Goal: Information Seeking & Learning: Learn about a topic

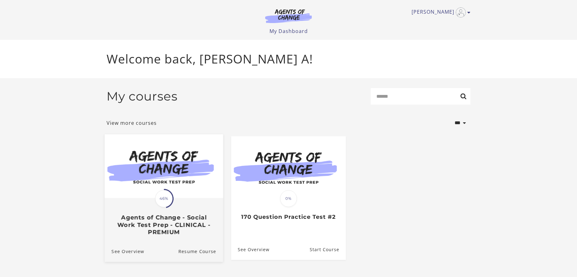
click at [159, 176] on img at bounding box center [164, 166] width 118 height 64
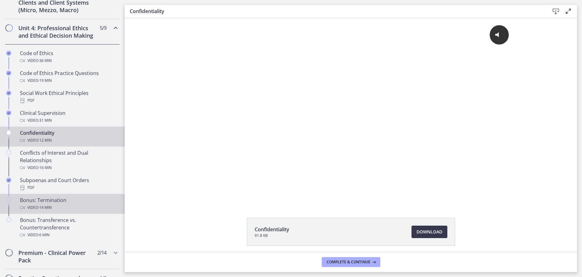
scroll to position [312, 0]
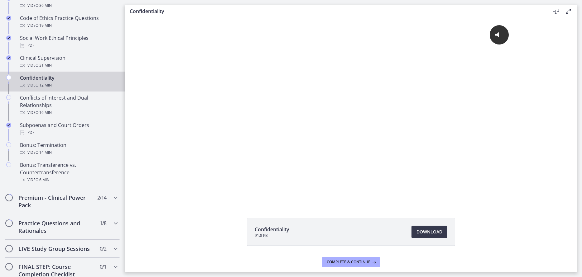
click at [38, 89] on div "Video · 12 min" at bounding box center [68, 85] width 97 height 7
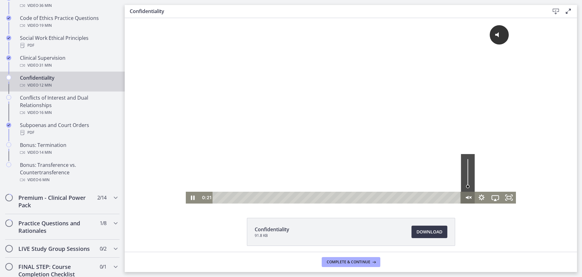
click at [465, 196] on icon "Unmute" at bounding box center [468, 198] width 14 height 12
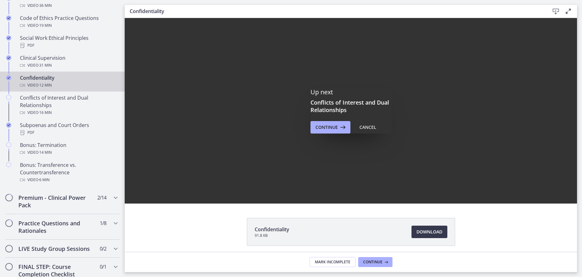
scroll to position [0, 0]
drag, startPoint x: 331, startPoint y: 179, endPoint x: 448, endPoint y: 196, distance: 118.4
click at [37, 89] on div "Video · 12 min" at bounding box center [68, 85] width 97 height 7
click at [361, 125] on div "Cancel" at bounding box center [367, 127] width 17 height 7
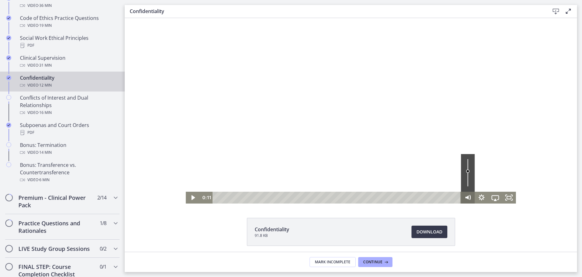
click at [465, 198] on icon "Mute" at bounding box center [466, 198] width 3 height 4
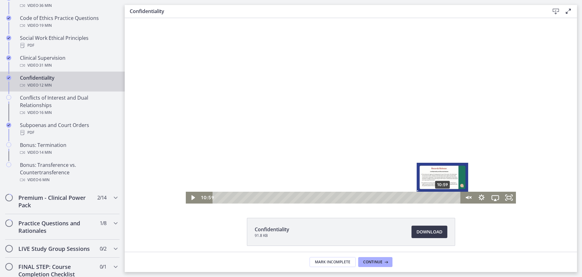
drag, startPoint x: 219, startPoint y: 198, endPoint x: 441, endPoint y: 196, distance: 221.2
click at [441, 196] on div "Playbar" at bounding box center [442, 198] width 4 height 4
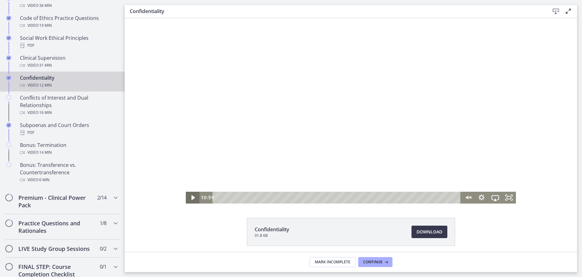
click at [188, 196] on icon "Play Video" at bounding box center [193, 198] width 14 height 12
click at [467, 198] on icon "Unmute" at bounding box center [468, 198] width 14 height 12
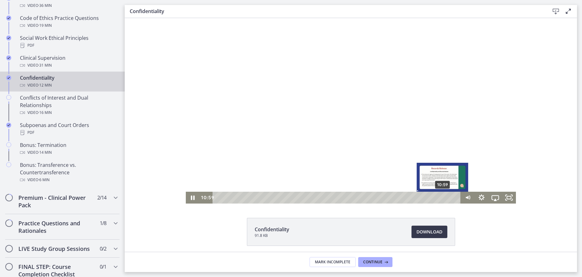
drag, startPoint x: 444, startPoint y: 198, endPoint x: 441, endPoint y: 198, distance: 3.4
click at [441, 198] on div "Playbar" at bounding box center [442, 198] width 4 height 4
drag, startPoint x: 441, startPoint y: 198, endPoint x: 436, endPoint y: 198, distance: 5.0
click at [436, 198] on div "Playbar" at bounding box center [438, 198] width 4 height 4
drag, startPoint x: 436, startPoint y: 198, endPoint x: 428, endPoint y: 198, distance: 8.1
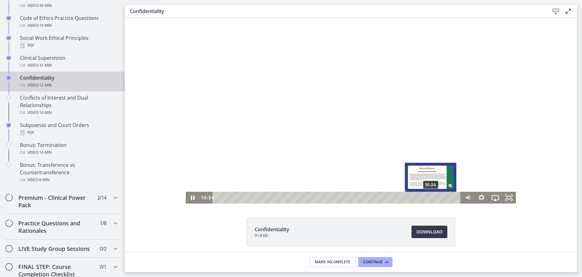
click at [428, 198] on div "Playbar" at bounding box center [430, 198] width 4 height 4
drag, startPoint x: 428, startPoint y: 198, endPoint x: 417, endPoint y: 197, distance: 11.6
click at [418, 198] on div "Playbar" at bounding box center [420, 198] width 4 height 4
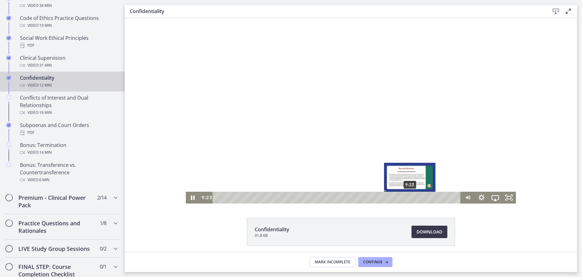
drag, startPoint x: 420, startPoint y: 198, endPoint x: 407, endPoint y: 199, distance: 12.8
click at [408, 199] on div "Playbar" at bounding box center [410, 198] width 4 height 4
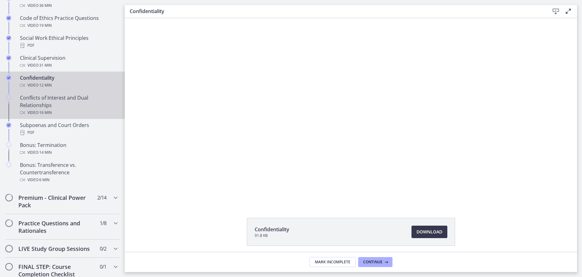
click at [44, 112] on div "Conflicts of Interest and Dual Relationships Video · 16 min" at bounding box center [68, 105] width 97 height 22
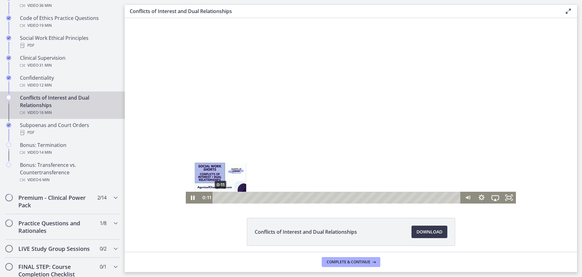
click at [218, 200] on div "0:11" at bounding box center [338, 198] width 240 height 12
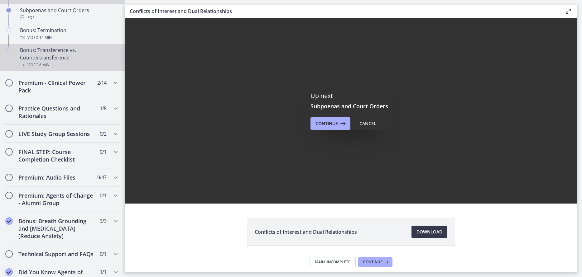
scroll to position [461, 0]
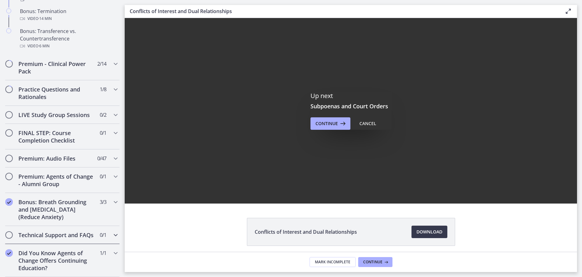
click at [13, 228] on div "Technical Support and FAQs 0 / 1 Completed" at bounding box center [62, 235] width 115 height 18
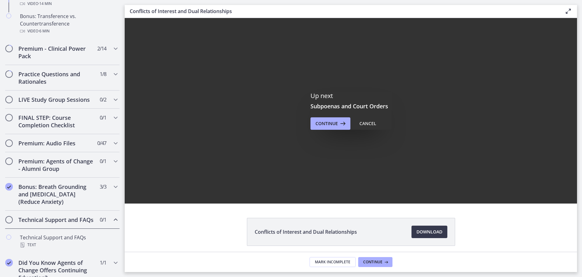
scroll to position [287, 0]
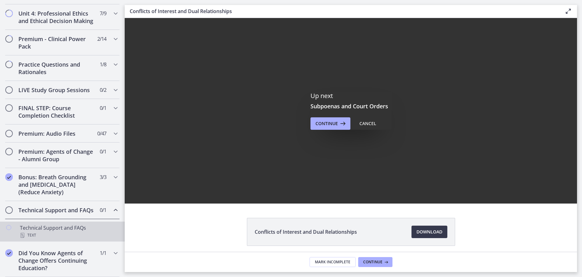
click at [55, 230] on div "Technical Support and FAQs Text" at bounding box center [68, 231] width 97 height 15
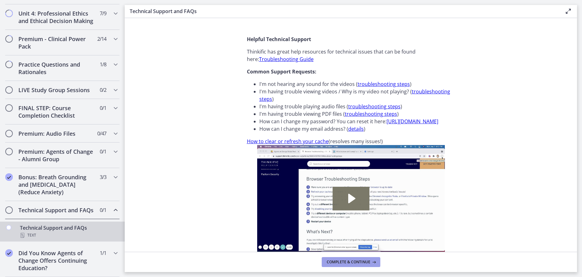
click at [356, 263] on span "Complete & continue" at bounding box center [349, 262] width 44 height 5
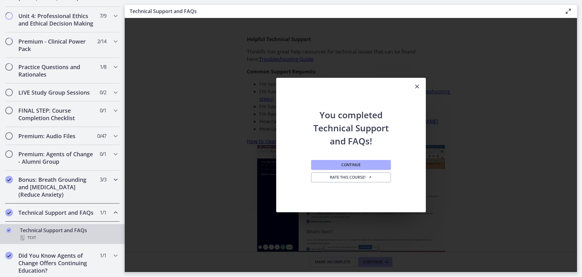
scroll to position [287, 0]
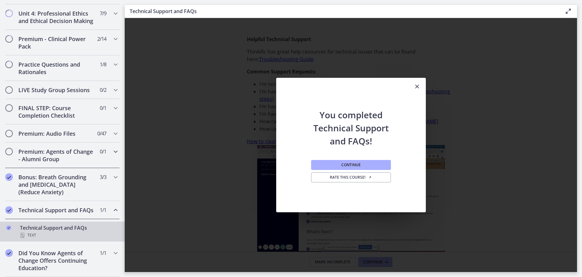
click at [112, 148] on icon "Chapters" at bounding box center [115, 151] width 7 height 7
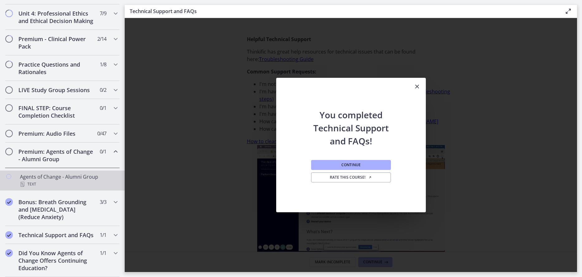
click at [14, 172] on link "Agents of Change - Alumni Group Text" at bounding box center [62, 181] width 125 height 20
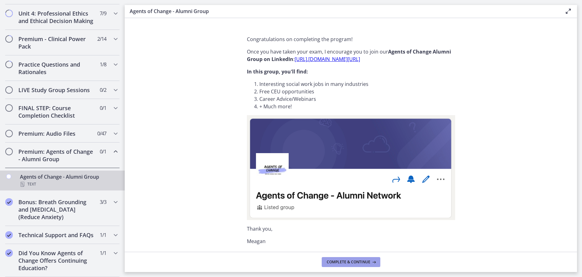
click at [338, 262] on span "Complete & continue" at bounding box center [349, 262] width 44 height 5
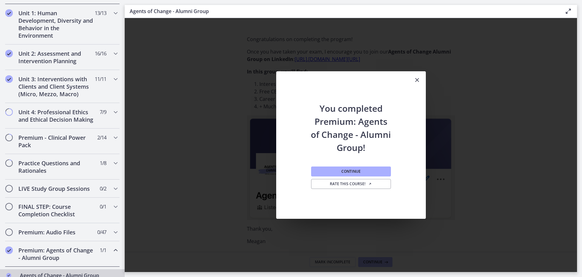
scroll to position [243, 0]
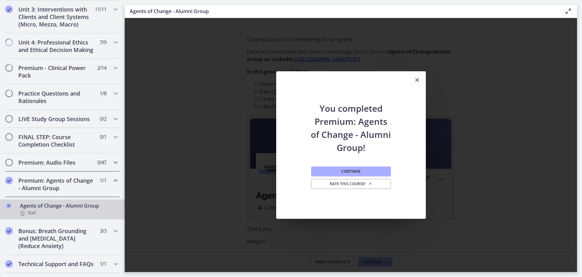
click at [113, 166] on icon "Chapters" at bounding box center [115, 162] width 7 height 7
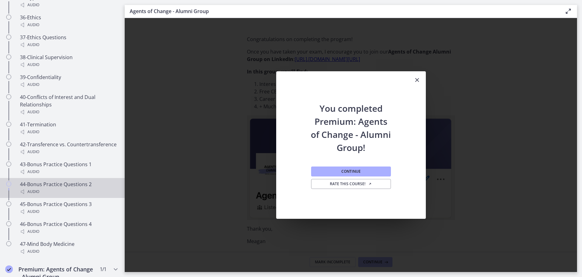
scroll to position [1229, 0]
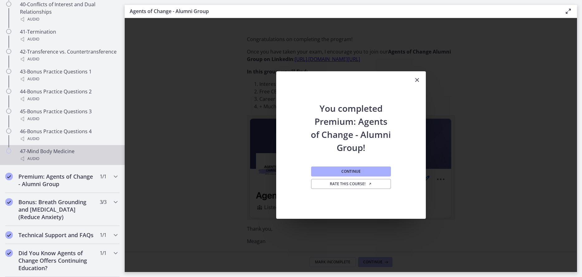
click at [9, 149] on icon "Chapters" at bounding box center [8, 151] width 5 height 5
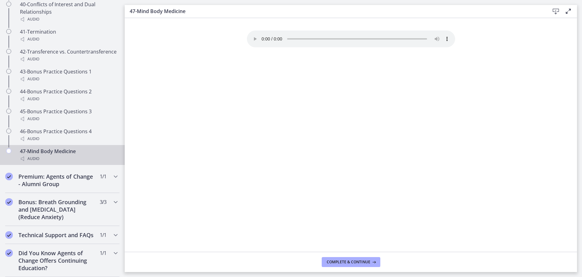
click at [349, 256] on footer "Complete & continue" at bounding box center [351, 262] width 452 height 20
click at [351, 261] on span "Complete & continue" at bounding box center [349, 262] width 44 height 5
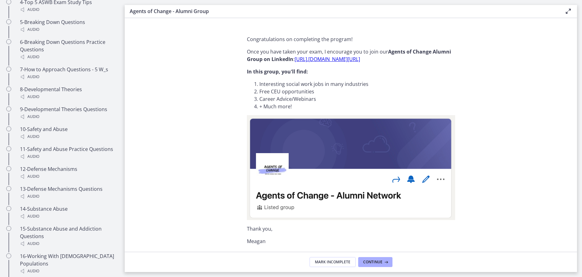
scroll to position [287, 0]
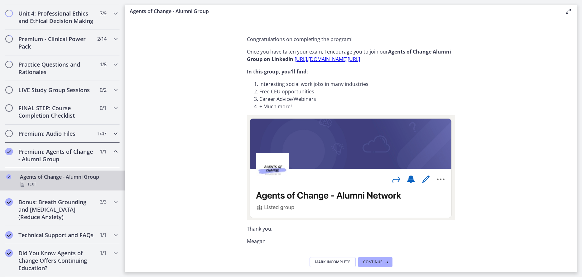
click at [9, 131] on span "Chapters" at bounding box center [9, 134] width 6 height 6
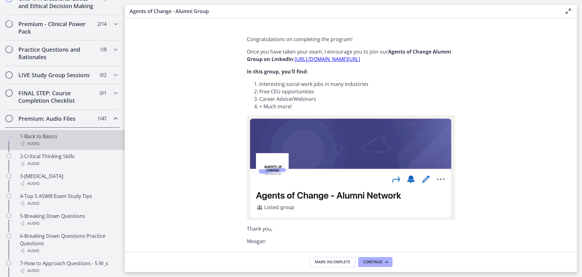
click at [8, 139] on icon "Chapters" at bounding box center [8, 136] width 5 height 5
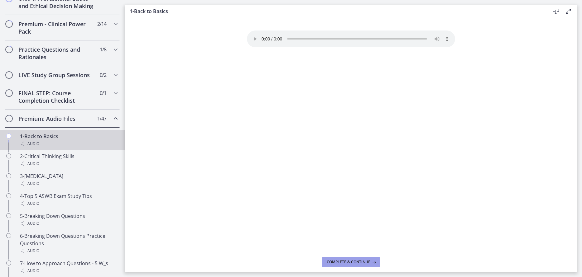
click at [340, 258] on button "Complete & continue" at bounding box center [351, 262] width 59 height 10
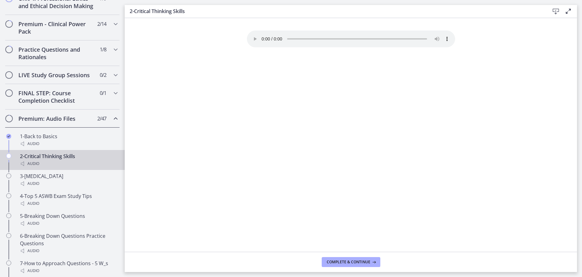
click at [7, 159] on icon "Chapters" at bounding box center [8, 156] width 5 height 5
click at [9, 159] on icon "Chapters" at bounding box center [8, 156] width 5 height 5
click at [322, 260] on button "Complete & continue" at bounding box center [351, 262] width 59 height 10
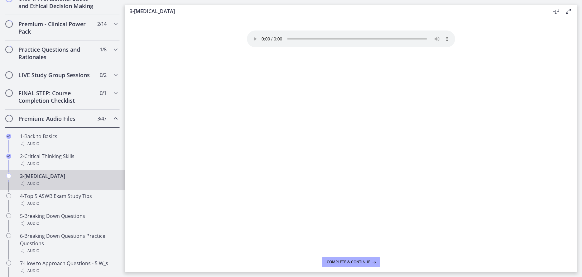
click at [9, 179] on icon "Chapters" at bounding box center [8, 176] width 5 height 5
click at [338, 264] on span "Complete & continue" at bounding box center [349, 262] width 44 height 5
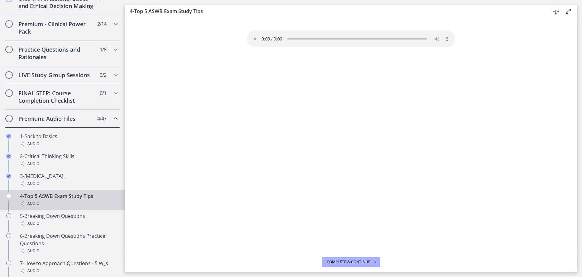
click at [8, 198] on icon "Chapters" at bounding box center [8, 195] width 5 height 5
click at [339, 262] on span "Complete & continue" at bounding box center [349, 262] width 44 height 5
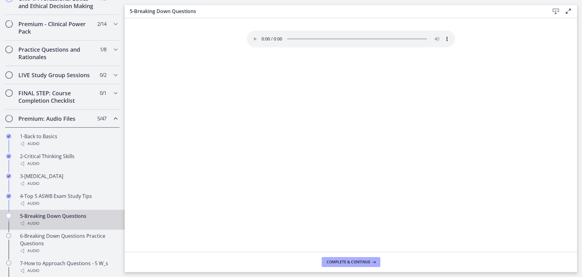
click at [9, 218] on icon "Chapters" at bounding box center [8, 215] width 5 height 5
click at [346, 261] on span "Complete & continue" at bounding box center [349, 262] width 44 height 5
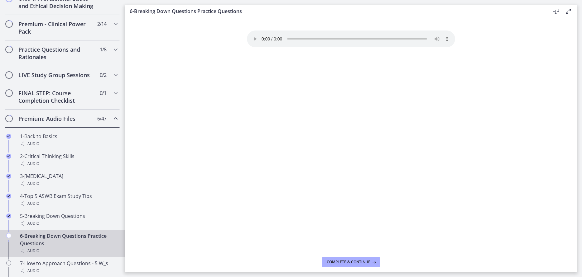
click at [6, 245] on div "Chapters" at bounding box center [8, 245] width 7 height 27
click at [344, 262] on span "Complete & continue" at bounding box center [349, 262] width 44 height 5
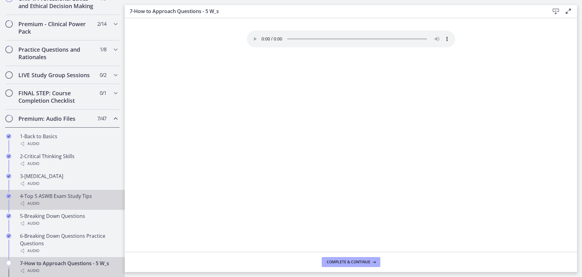
scroll to position [323, 0]
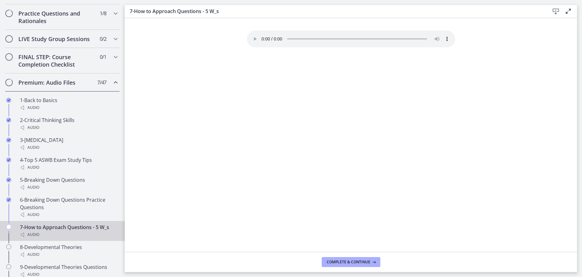
click at [8, 230] on icon "Chapters" at bounding box center [8, 227] width 5 height 5
click at [345, 263] on span "Complete & continue" at bounding box center [349, 262] width 44 height 5
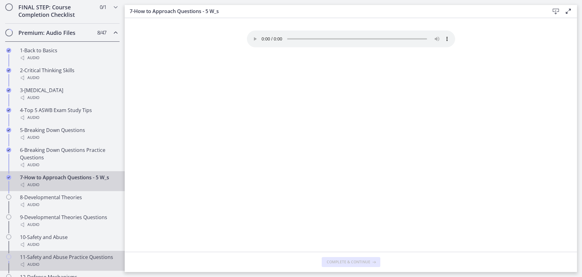
scroll to position [419, 0]
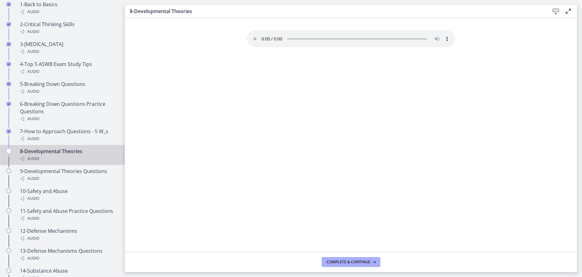
click at [7, 154] on icon "Chapters" at bounding box center [8, 151] width 5 height 5
click at [371, 261] on icon at bounding box center [373, 262] width 6 height 5
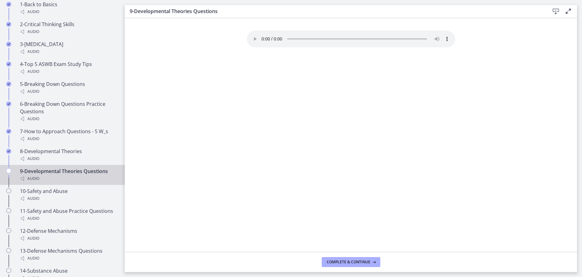
click at [371, 261] on icon at bounding box center [373, 262] width 6 height 5
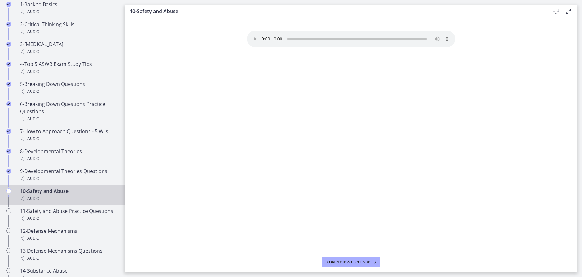
click at [371, 261] on icon at bounding box center [373, 262] width 6 height 5
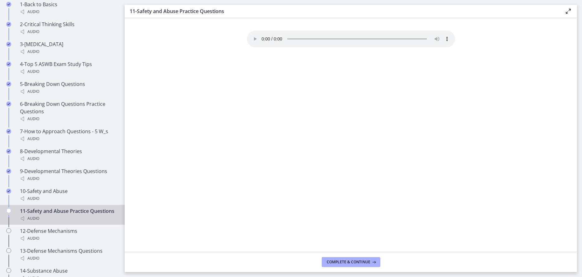
click at [371, 261] on icon at bounding box center [373, 262] width 6 height 5
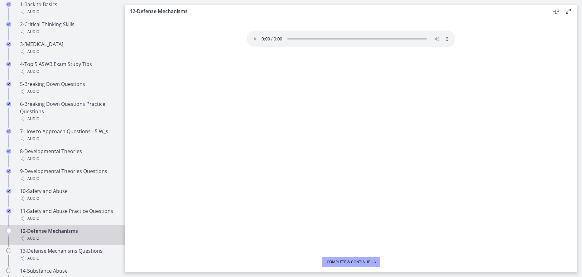
click at [371, 261] on icon at bounding box center [373, 262] width 6 height 5
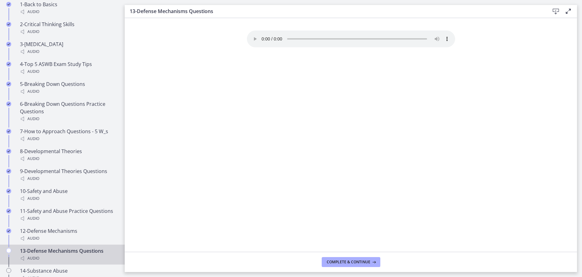
click at [371, 261] on icon at bounding box center [373, 262] width 6 height 5
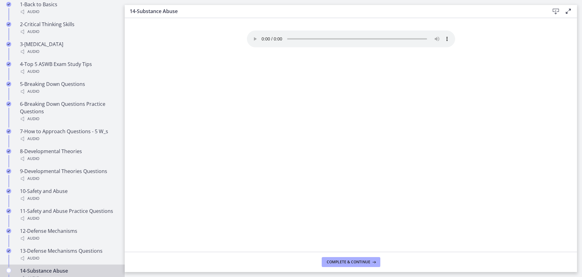
click at [371, 261] on icon at bounding box center [373, 262] width 6 height 5
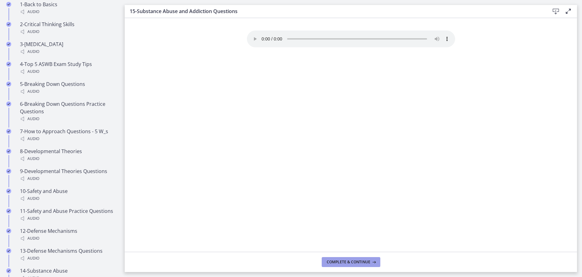
click at [361, 265] on span "Complete & continue" at bounding box center [349, 262] width 44 height 5
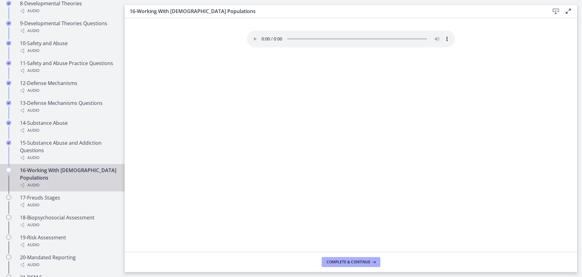
scroll to position [706, 0]
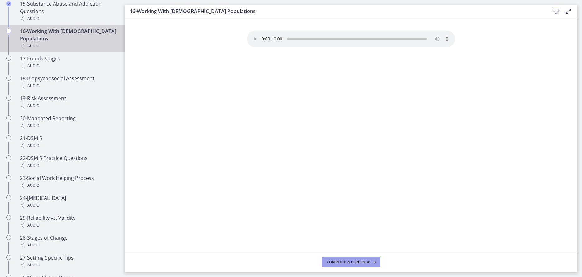
click at [335, 259] on button "Complete & continue" at bounding box center [351, 262] width 59 height 10
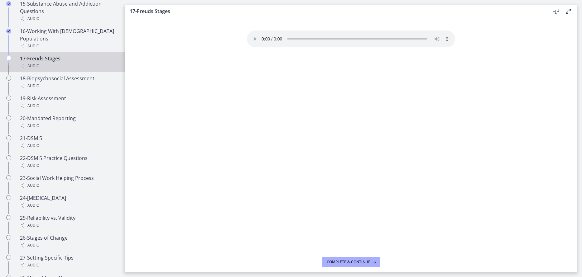
click at [335, 259] on button "Complete & continue" at bounding box center [351, 262] width 59 height 10
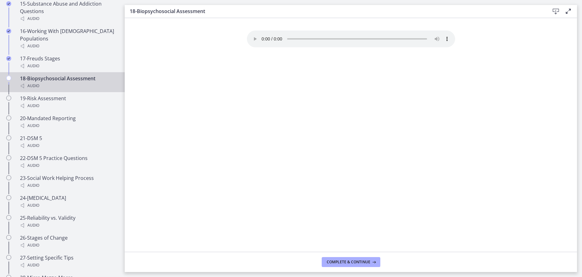
click at [335, 259] on button "Complete & continue" at bounding box center [351, 262] width 59 height 10
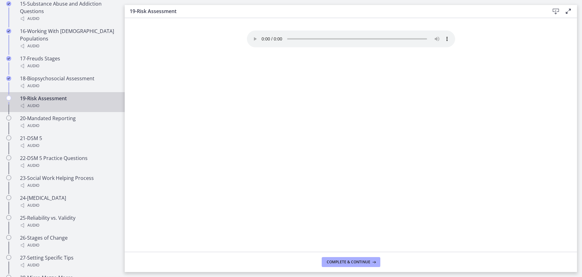
click at [335, 259] on button "Complete & continue" at bounding box center [351, 262] width 59 height 10
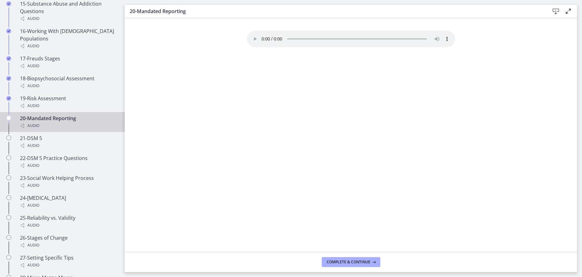
click at [335, 259] on button "Complete & continue" at bounding box center [351, 262] width 59 height 10
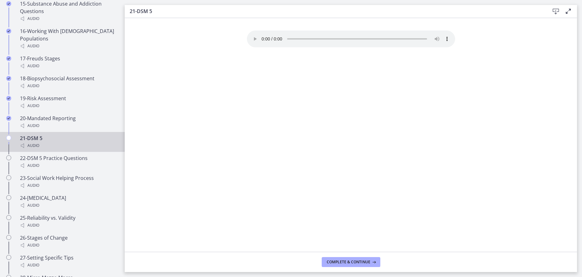
click at [335, 259] on button "Complete & continue" at bounding box center [351, 262] width 59 height 10
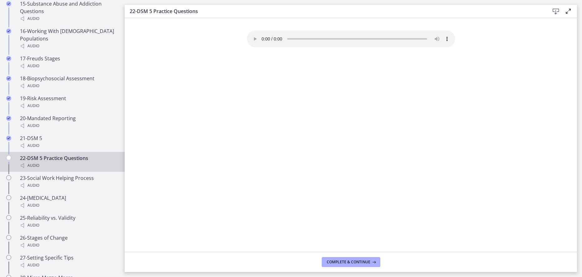
click at [335, 259] on button "Complete & continue" at bounding box center [351, 262] width 59 height 10
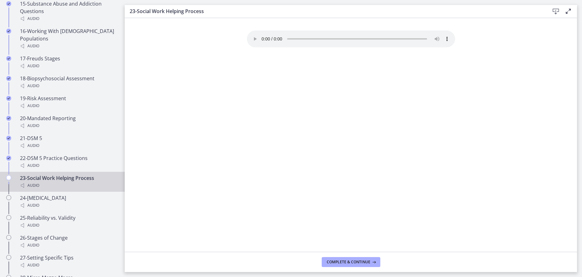
click at [335, 259] on button "Complete & continue" at bounding box center [351, 262] width 59 height 10
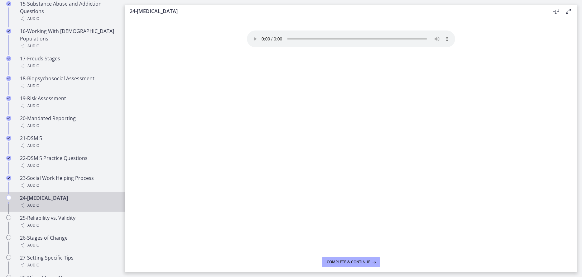
click at [335, 259] on button "Complete & continue" at bounding box center [351, 262] width 59 height 10
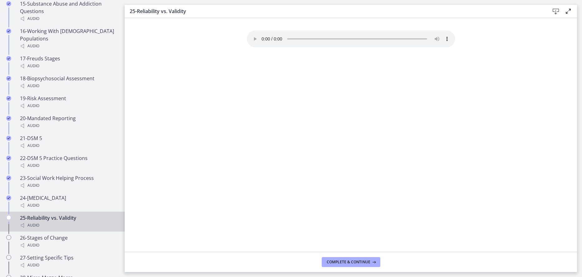
click at [335, 259] on button "Complete & continue" at bounding box center [351, 262] width 59 height 10
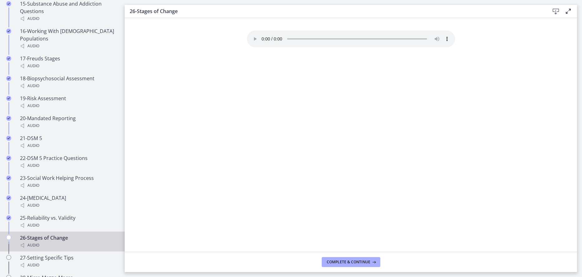
click at [335, 259] on button "Complete & continue" at bounding box center [351, 262] width 59 height 10
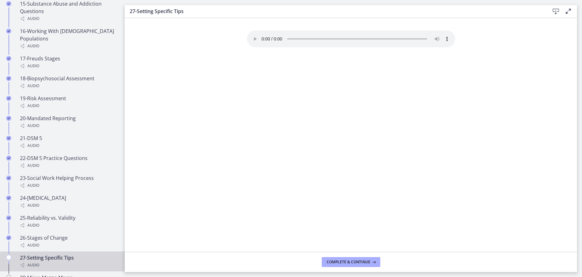
click at [335, 259] on button "Complete & continue" at bounding box center [351, 262] width 59 height 10
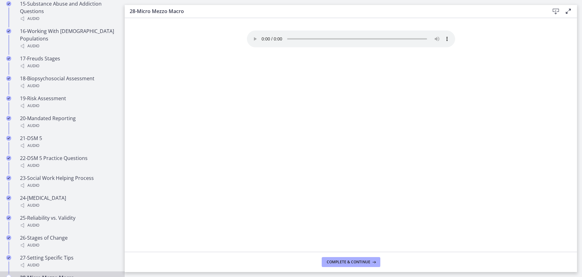
click at [335, 259] on button "Complete & continue" at bounding box center [351, 262] width 59 height 10
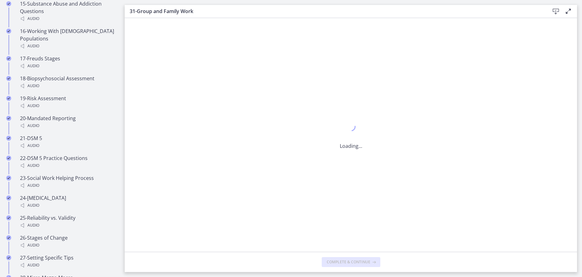
click at [335, 259] on button "Complete & continue" at bounding box center [351, 262] width 59 height 10
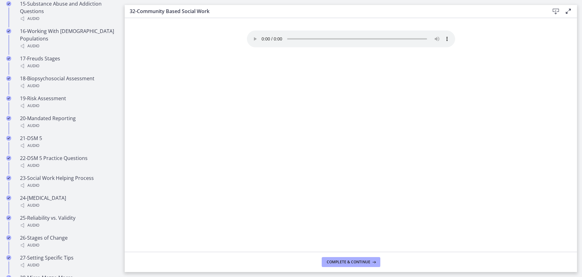
click at [335, 259] on button "Complete & continue" at bounding box center [351, 262] width 59 height 10
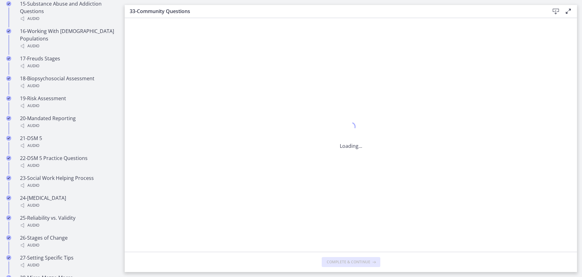
click at [335, 259] on button "Complete & continue" at bounding box center [351, 262] width 59 height 10
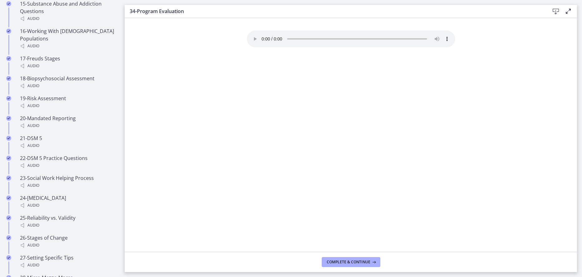
click at [335, 259] on button "Complete & continue" at bounding box center [351, 262] width 59 height 10
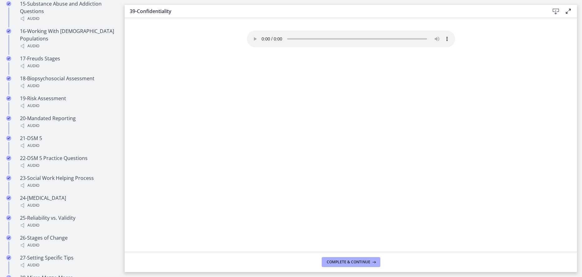
click at [335, 259] on button "Complete & continue" at bounding box center [351, 262] width 59 height 10
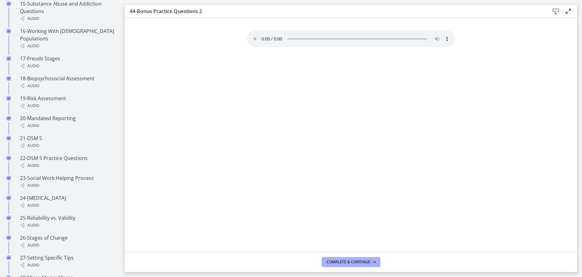
click at [335, 259] on button "Complete & continue" at bounding box center [351, 262] width 59 height 10
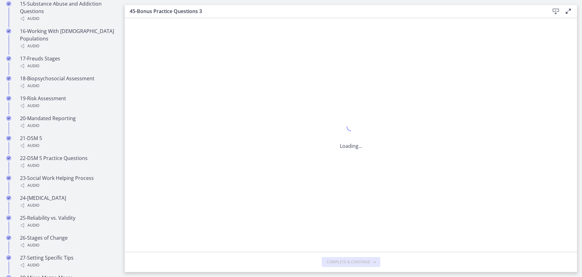
click at [335, 259] on button "Complete & continue" at bounding box center [351, 262] width 59 height 10
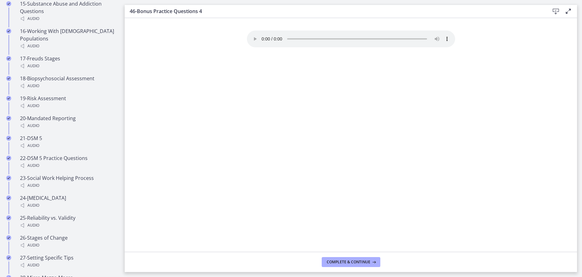
click at [335, 259] on button "Complete & continue" at bounding box center [351, 262] width 59 height 10
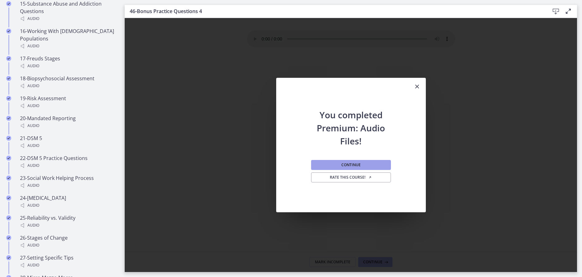
click at [317, 165] on button "Continue" at bounding box center [351, 165] width 80 height 10
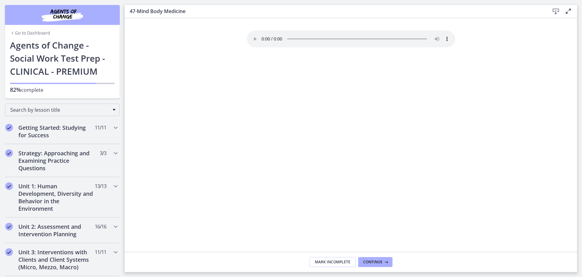
click at [264, 36] on audio "Your browser doesn't support the audio element. Download it here" at bounding box center [351, 39] width 208 height 17
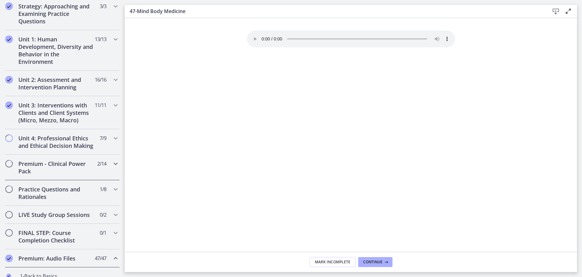
scroll to position [169, 0]
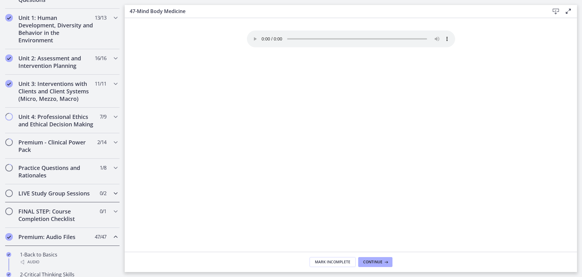
click at [112, 197] on icon "Chapters" at bounding box center [115, 193] width 7 height 7
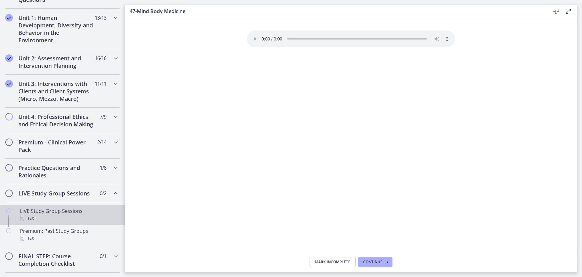
click at [37, 219] on div "LIVE Study Group Sessions Text" at bounding box center [68, 214] width 97 height 15
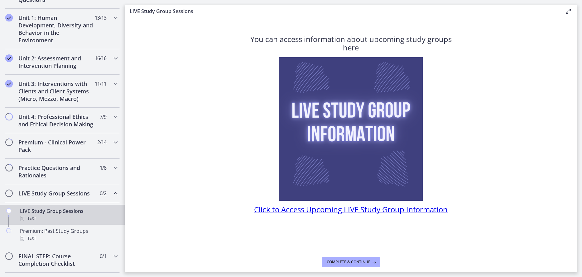
click at [272, 210] on span "Click to Access Upcoming LIVE Study Group Information" at bounding box center [350, 209] width 193 height 10
click at [70, 119] on h2 "Unit 4: Professional Ethics and Ethical Decision Making" at bounding box center [56, 120] width 76 height 15
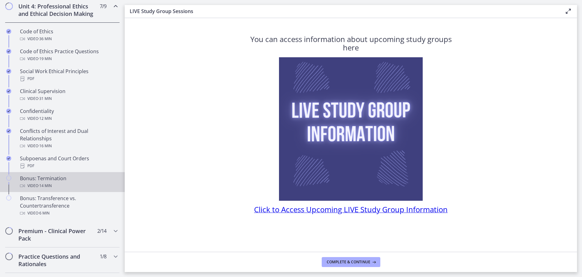
scroll to position [280, 0]
